Goal: Task Accomplishment & Management: Use online tool/utility

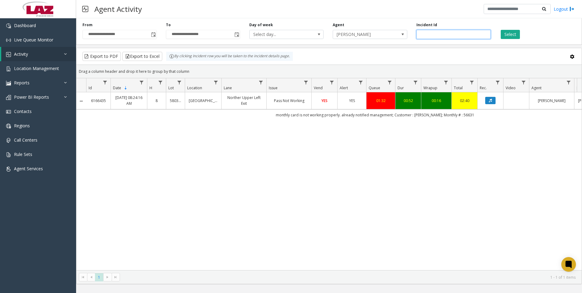
click at [449, 36] on input "*******" at bounding box center [454, 34] width 74 height 9
paste input "number"
click at [506, 32] on button "Select" at bounding box center [510, 34] width 19 height 9
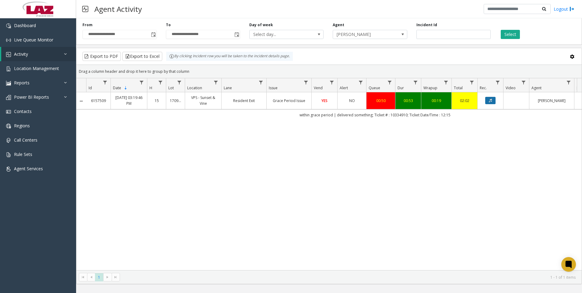
click at [489, 98] on button "Data table" at bounding box center [491, 100] width 10 height 7
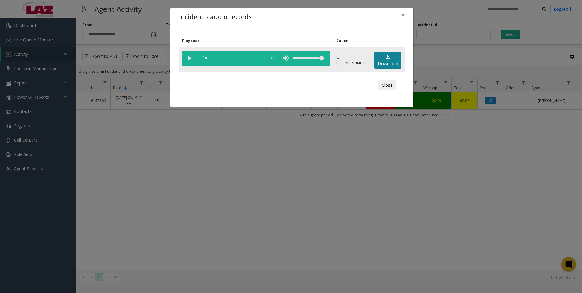
click at [387, 62] on link "Download" at bounding box center [387, 60] width 27 height 17
click at [272, 181] on div "Incident's audio records × Playback Caller 1x 01:03 tel:[PHONE_NUMBER] Download…" at bounding box center [291, 146] width 582 height 293
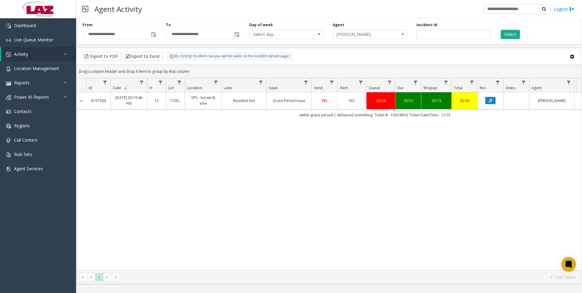
click at [402, 220] on div "6157509 [DATE] 03:19:46 PM 15 170908 VPS - Sunset & Vine Resident Exit Grace Pe…" at bounding box center [329, 181] width 506 height 178
click at [480, 37] on input "*******" at bounding box center [454, 34] width 74 height 9
paste input "number"
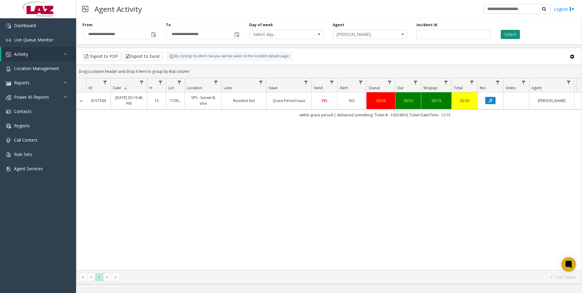
click at [505, 37] on button "Select" at bounding box center [510, 34] width 19 height 9
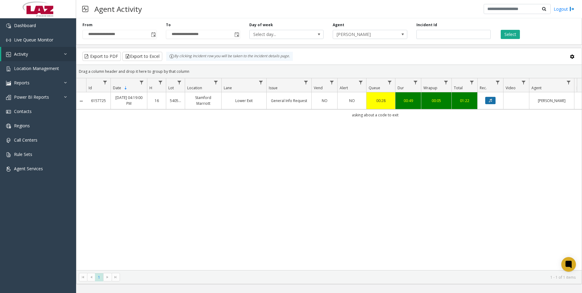
click at [489, 99] on button "Data table" at bounding box center [491, 100] width 10 height 7
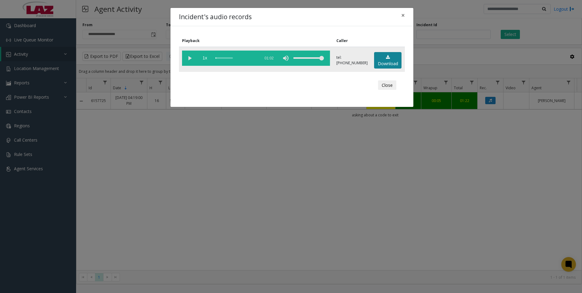
click at [398, 57] on link "Download" at bounding box center [387, 60] width 27 height 17
click at [320, 178] on div "Incident's audio records × Playback Caller 1x 01:02 tel:[PHONE_NUMBER] Download…" at bounding box center [291, 146] width 582 height 293
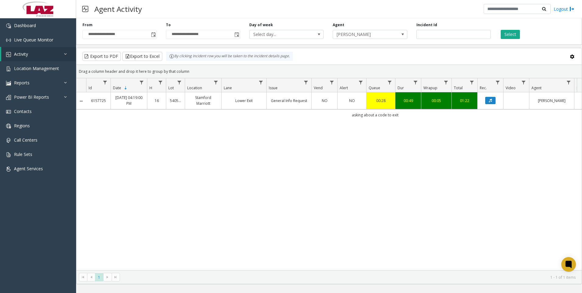
click at [264, 291] on div "**********" at bounding box center [329, 155] width 506 height 275
click at [452, 37] on input "*******" at bounding box center [454, 34] width 74 height 9
paste input "number"
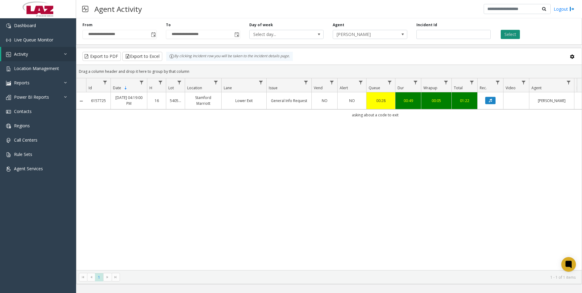
click at [506, 31] on button "Select" at bounding box center [510, 34] width 19 height 9
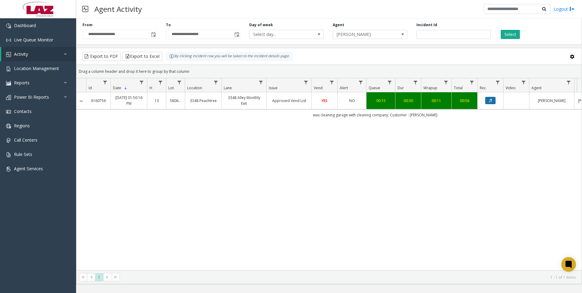
click at [492, 101] on icon "Data table" at bounding box center [490, 101] width 3 height 4
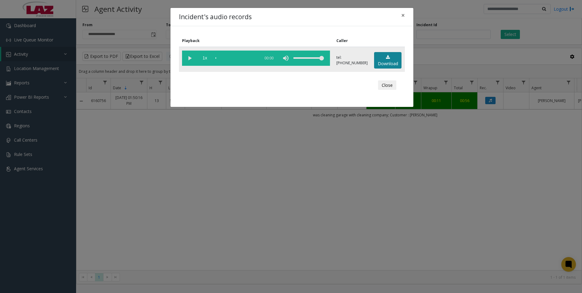
click at [397, 56] on link "Download" at bounding box center [387, 60] width 27 height 17
click at [438, 181] on div "Incident's audio records × Playback Caller 1x 00:37 tel:[PHONE_NUMBER] Download…" at bounding box center [291, 146] width 582 height 293
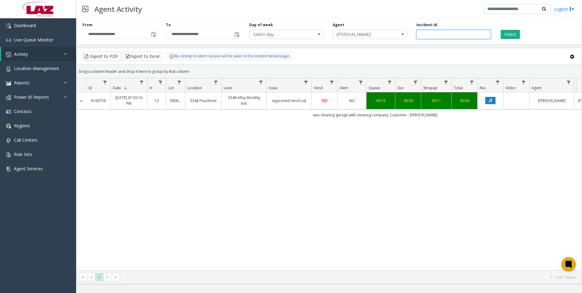
click at [440, 38] on input "*******" at bounding box center [454, 34] width 74 height 9
paste input "number"
type input "*******"
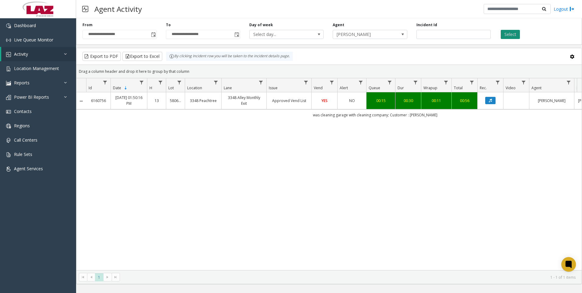
click at [502, 36] on button "Select" at bounding box center [510, 34] width 19 height 9
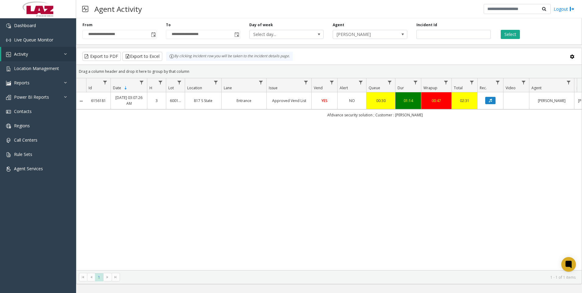
click at [496, 97] on link "Data table" at bounding box center [491, 100] width 18 height 7
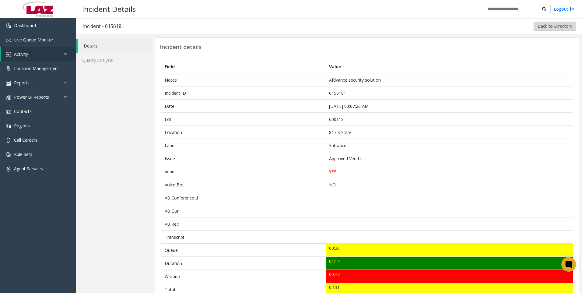
click at [542, 24] on button "Back to Directory" at bounding box center [555, 26] width 43 height 9
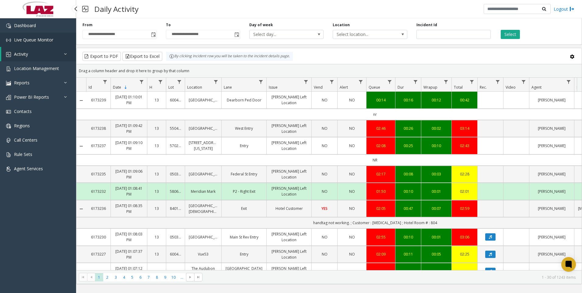
drag, startPoint x: 449, startPoint y: 37, endPoint x: 38, endPoint y: 42, distance: 410.9
click at [38, 42] on span "Live Queue Monitor" at bounding box center [33, 40] width 39 height 6
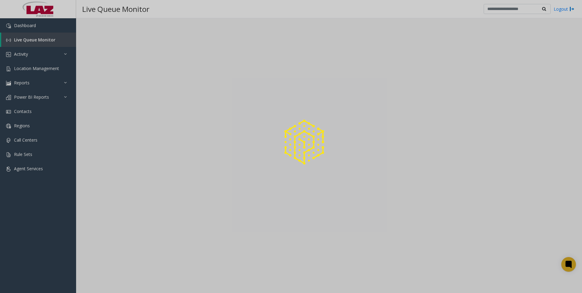
click at [39, 56] on div at bounding box center [291, 146] width 582 height 293
drag, startPoint x: 39, startPoint y: 56, endPoint x: 84, endPoint y: 61, distance: 45.6
click at [84, 61] on div at bounding box center [291, 146] width 582 height 293
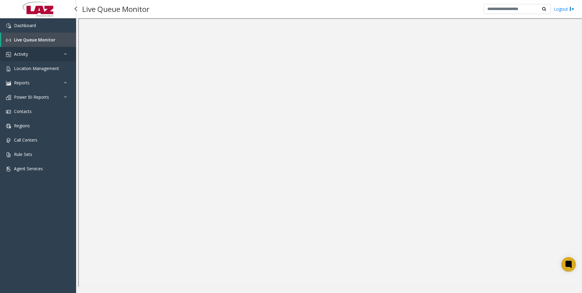
drag, startPoint x: 84, startPoint y: 61, endPoint x: 65, endPoint y: 53, distance: 20.6
click at [65, 53] on icon at bounding box center [67, 54] width 6 height 4
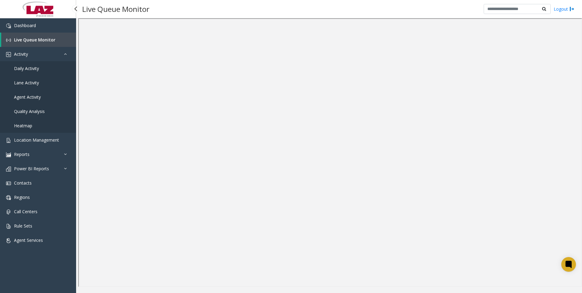
click at [33, 98] on span "Agent Activity" at bounding box center [27, 97] width 27 height 6
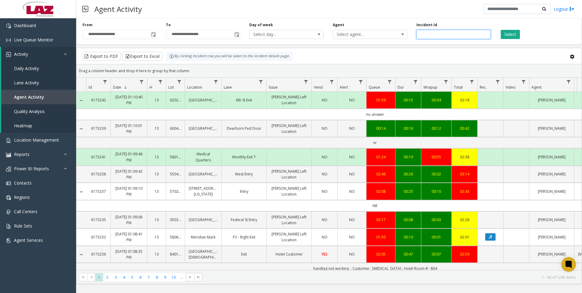
paste input "*******"
click at [506, 35] on button "Select" at bounding box center [510, 34] width 19 height 9
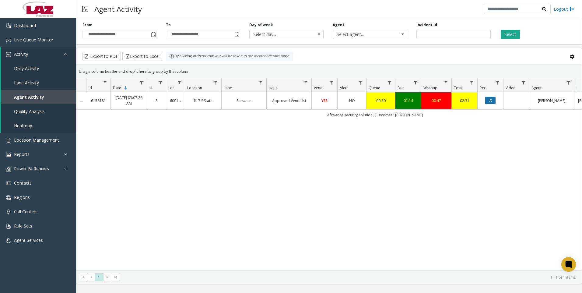
click at [490, 101] on icon "Data table" at bounding box center [490, 101] width 3 height 4
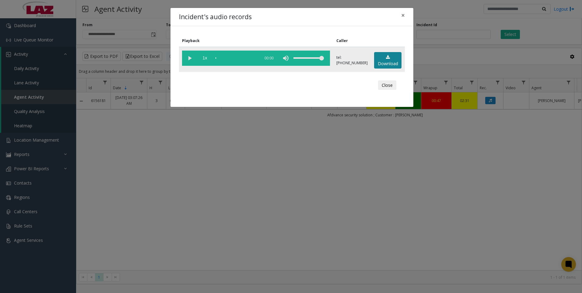
click at [394, 61] on link "Download" at bounding box center [387, 60] width 27 height 17
click at [237, 201] on div "Incident's audio records × Playback Caller 1x 01:37 tel:[PHONE_NUMBER] Download…" at bounding box center [291, 146] width 582 height 293
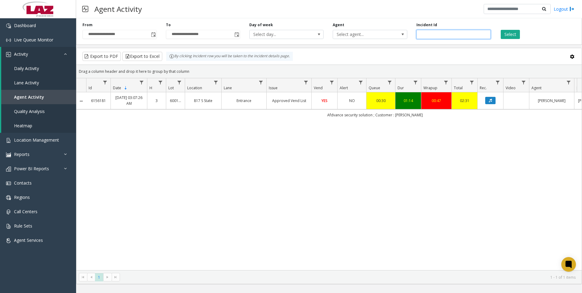
click at [436, 33] on input "*******" at bounding box center [454, 34] width 74 height 9
paste input "number"
click at [511, 34] on button "Select" at bounding box center [510, 34] width 19 height 9
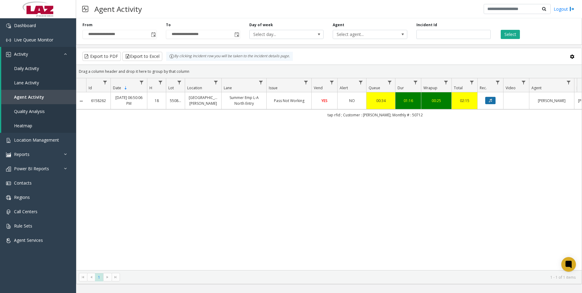
click at [492, 100] on icon "Data table" at bounding box center [490, 101] width 3 height 4
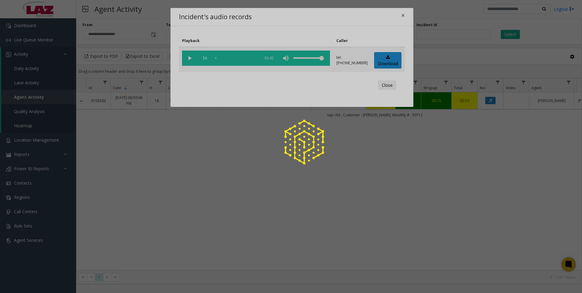
click at [385, 59] on div at bounding box center [291, 146] width 582 height 293
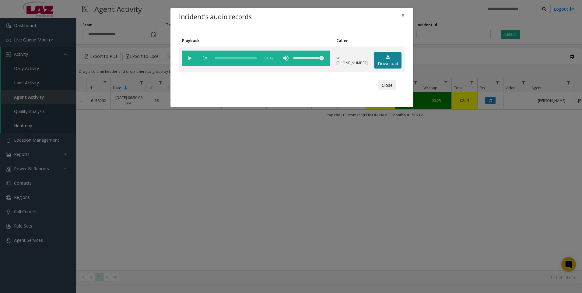
click at [386, 59] on icon at bounding box center [388, 57] width 4 height 4
click at [426, 213] on div "Incident's audio records × Playback Caller 1x 01:42 tel:[PHONE_NUMBER] Download…" at bounding box center [291, 146] width 582 height 293
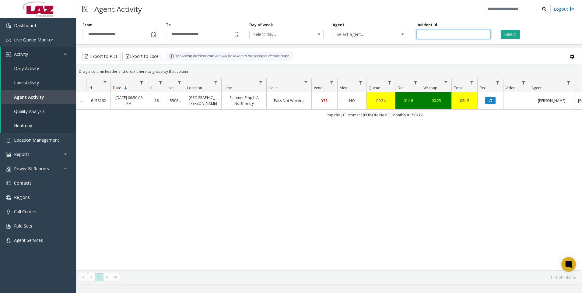
click at [447, 36] on input "*******" at bounding box center [454, 34] width 74 height 9
paste input "number"
type input "*******"
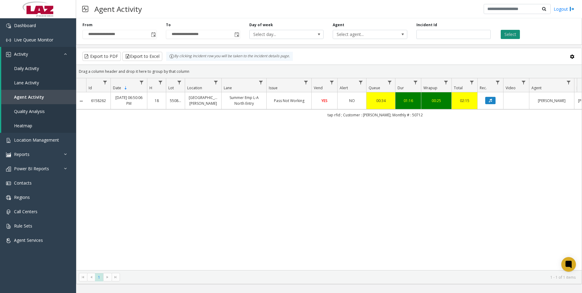
click at [506, 35] on button "Select" at bounding box center [510, 34] width 19 height 9
click at [490, 102] on icon "Data table" at bounding box center [490, 101] width 3 height 4
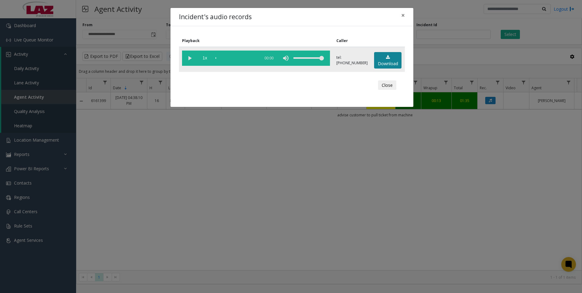
click at [386, 64] on link "Download" at bounding box center [387, 60] width 27 height 17
click at [266, 232] on div "Incident's audio records × Playback Caller 1x 01:07 tel:[PHONE_NUMBER] Download…" at bounding box center [291, 146] width 582 height 293
